Goal: Task Accomplishment & Management: Manage account settings

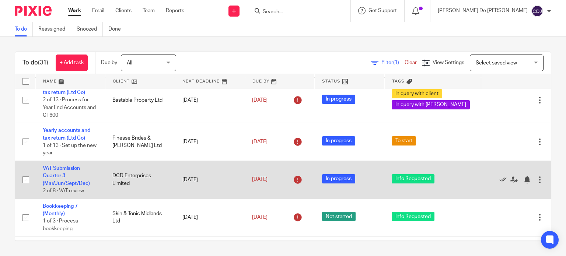
scroll to position [74, 0]
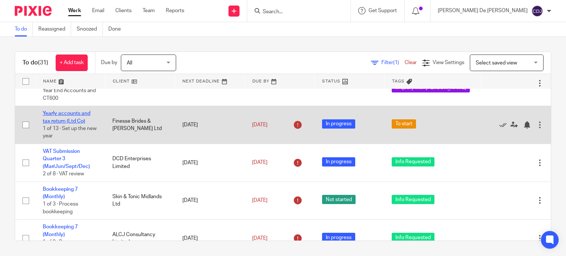
click at [60, 121] on link "Yearly accounts and tax return (Ltd Co)" at bounding box center [67, 117] width 48 height 13
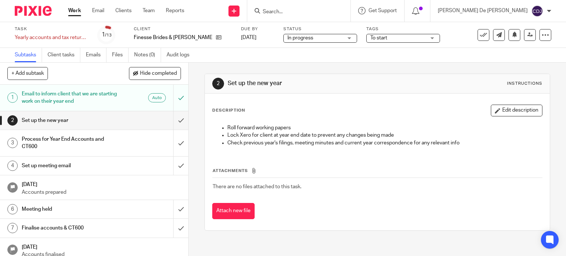
click at [77, 14] on div "Work Email Clients Team Reports Work Email Clients Team Reports Settings" at bounding box center [128, 11] width 135 height 22
click at [73, 8] on link "Work" at bounding box center [74, 10] width 13 height 7
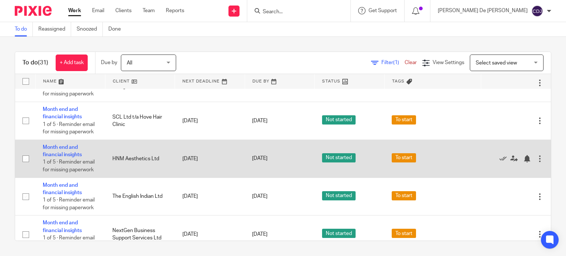
scroll to position [516, 0]
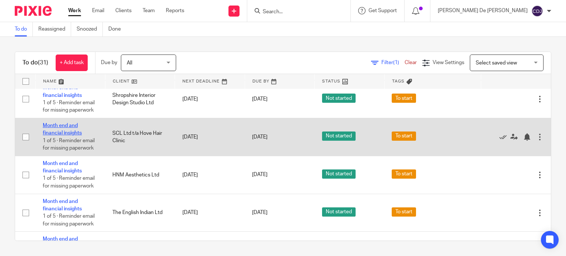
click at [62, 135] on link "Month end and financial insights" at bounding box center [62, 129] width 39 height 13
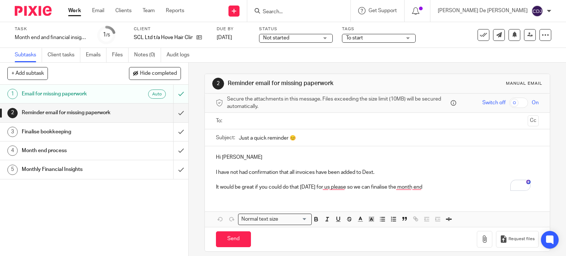
click at [386, 38] on span "To start" at bounding box center [373, 38] width 55 height 8
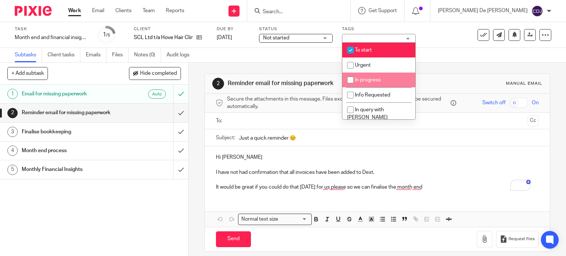
click at [375, 82] on span "In progress" at bounding box center [368, 79] width 26 height 5
checkbox input "true"
click at [375, 52] on li "To start" at bounding box center [378, 50] width 73 height 15
checkbox input "false"
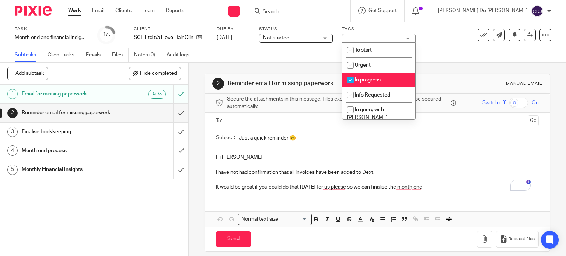
click at [309, 36] on span "Not started" at bounding box center [290, 38] width 55 height 8
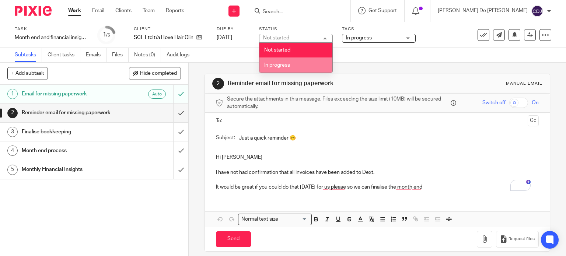
click at [296, 63] on li "In progress" at bounding box center [296, 65] width 73 height 15
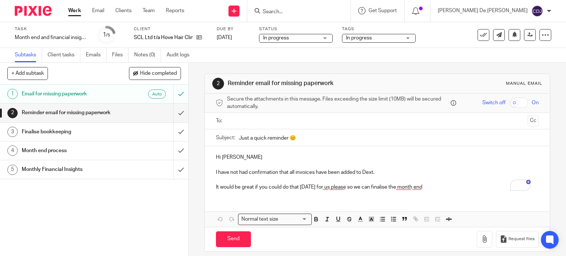
click at [152, 131] on div "Finalise bookkeeping" at bounding box center [94, 131] width 144 height 11
